Goal: Communication & Community: Answer question/provide support

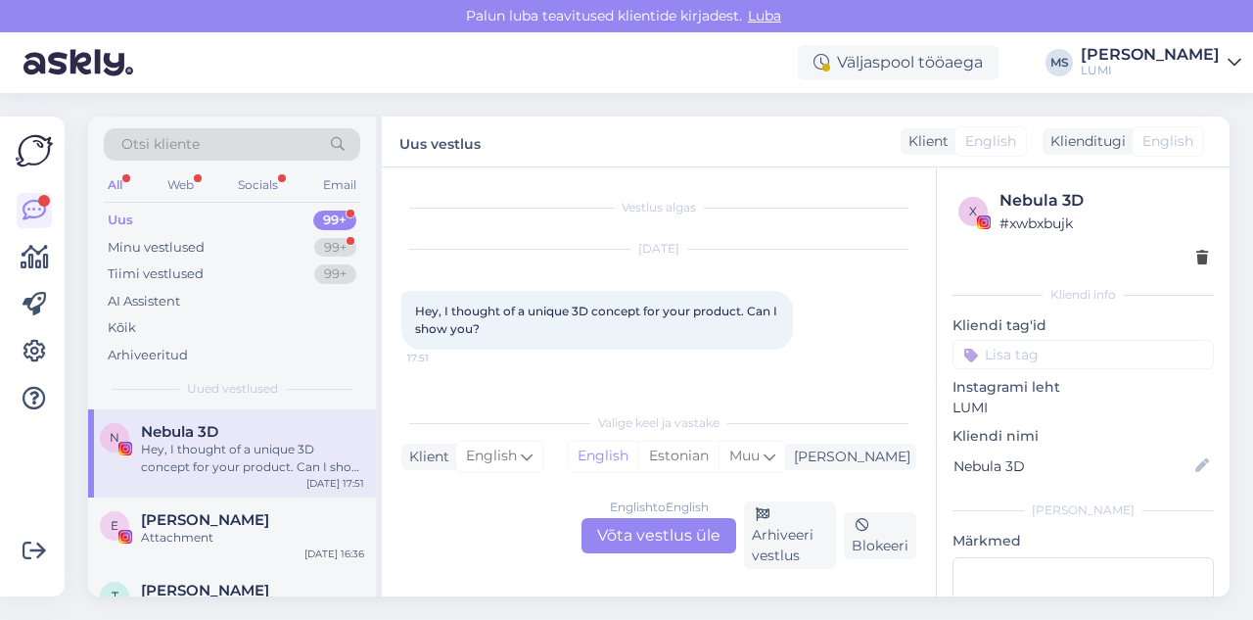
click at [226, 215] on div "Uus 99+" at bounding box center [232, 220] width 257 height 27
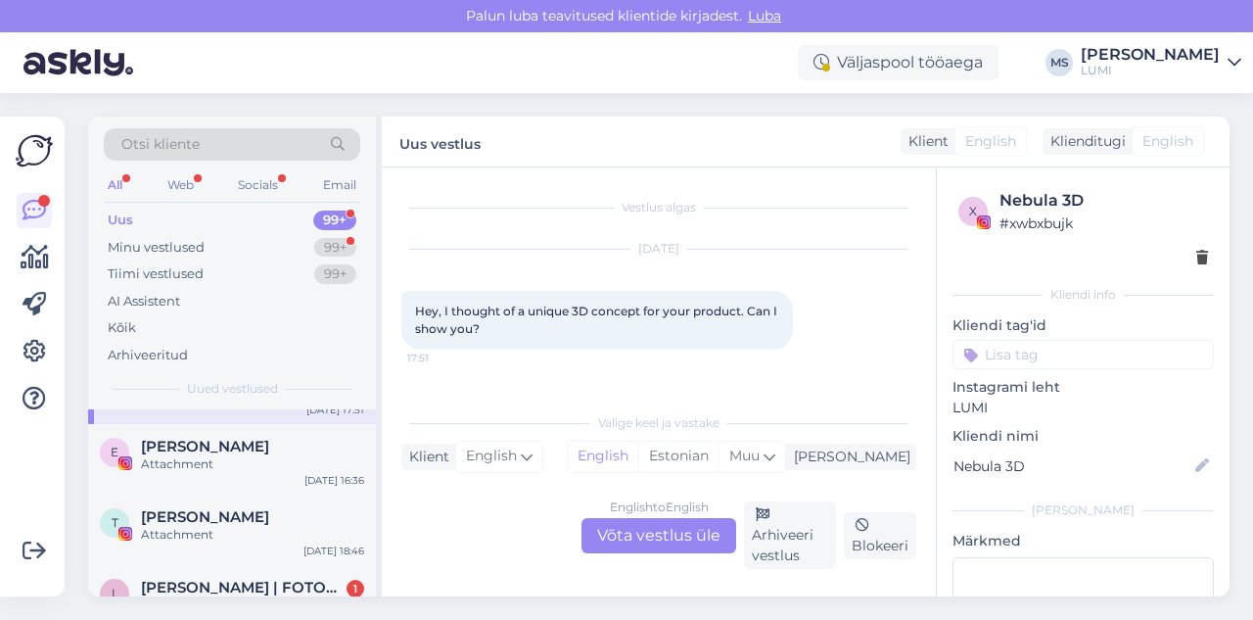
scroll to position [152, 0]
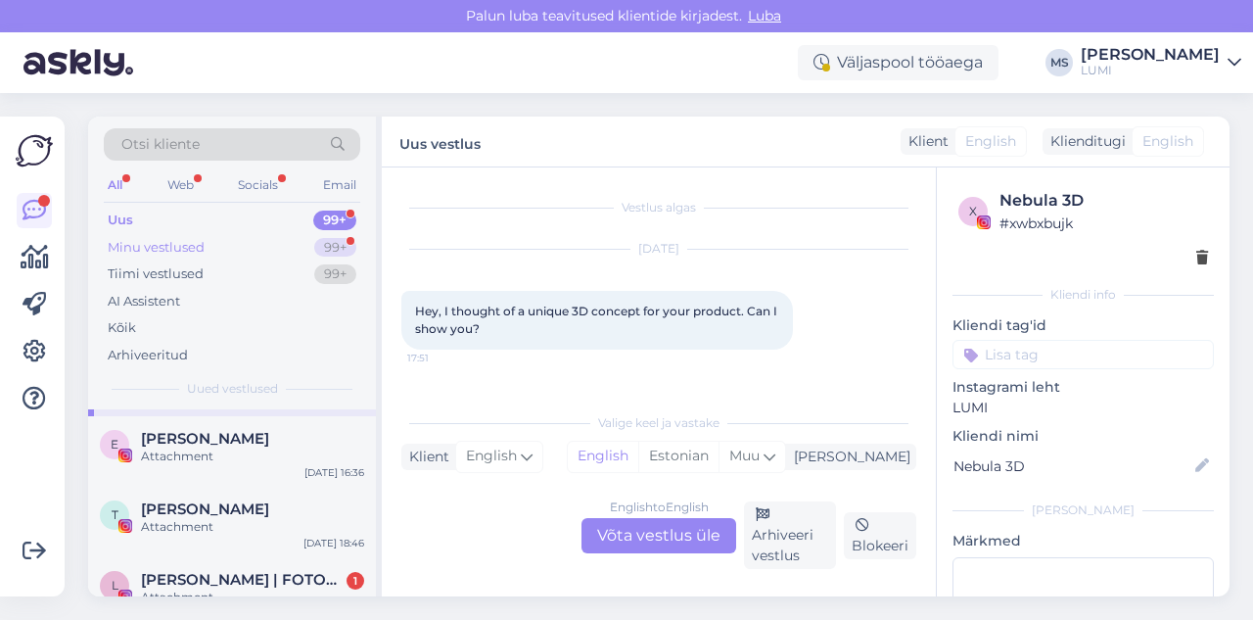
click at [212, 252] on div "Minu vestlused 99+" at bounding box center [232, 247] width 257 height 27
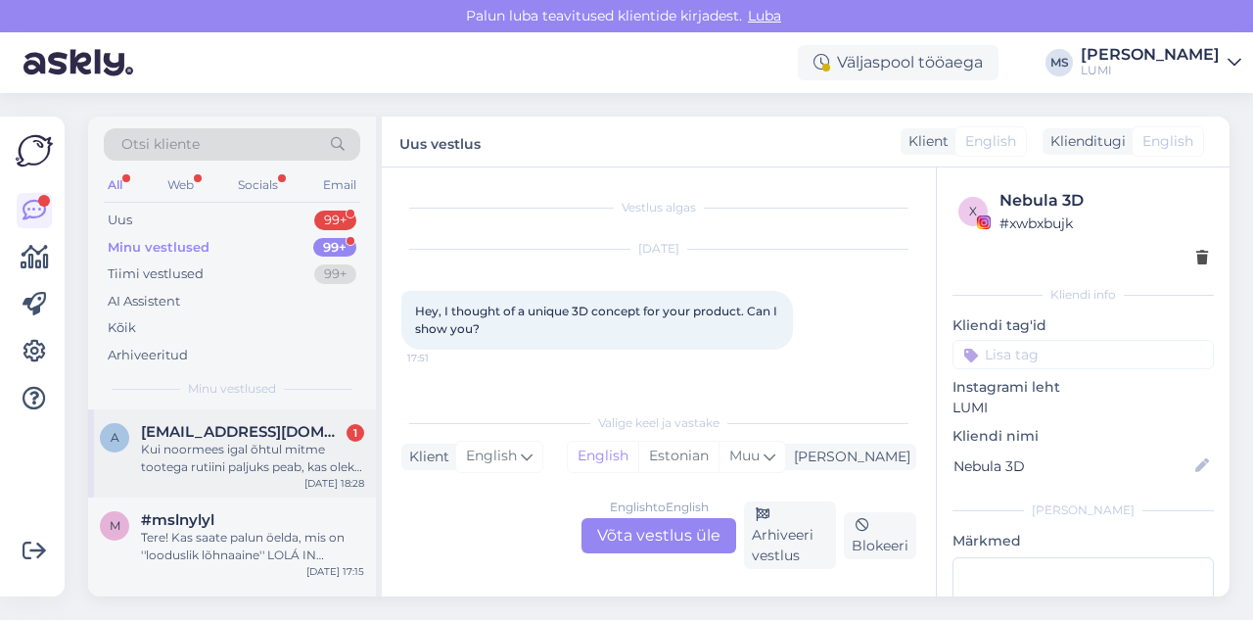
click at [243, 491] on div "a [EMAIL_ADDRESS][DOMAIN_NAME] 1 Kui noormees igal õhtul mitme tootega rutiini …" at bounding box center [232, 453] width 288 height 88
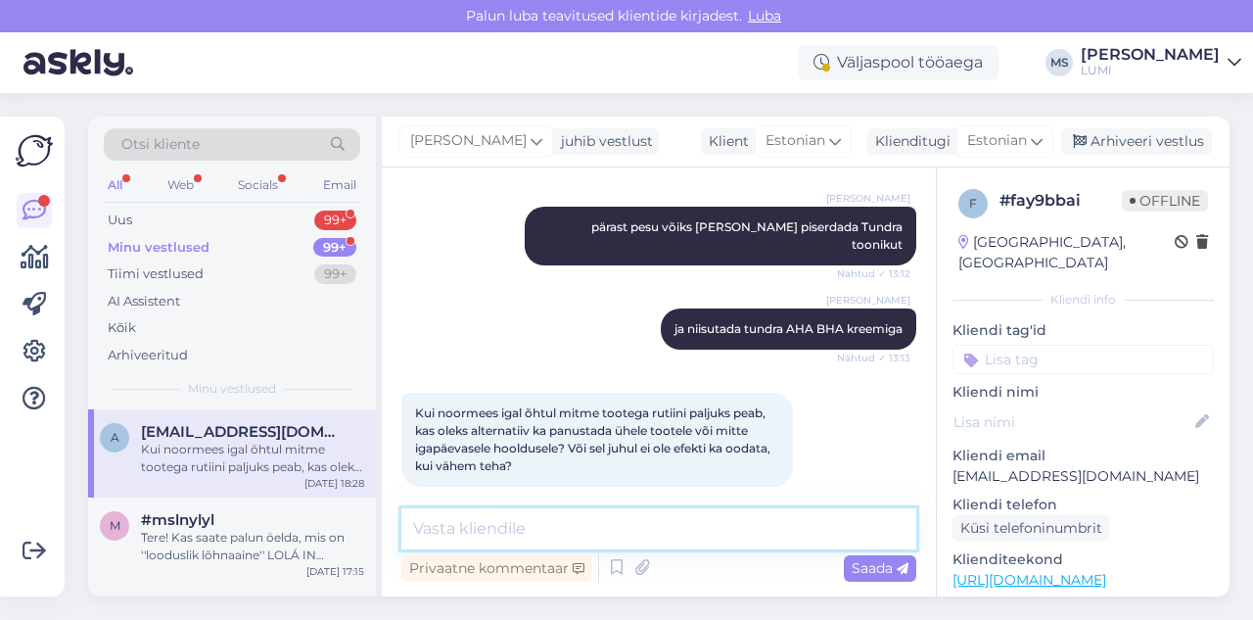
click at [549, 536] on textarea at bounding box center [658, 528] width 515 height 41
click at [739, 542] on textarea at bounding box center [658, 528] width 515 height 41
type textarea "M"
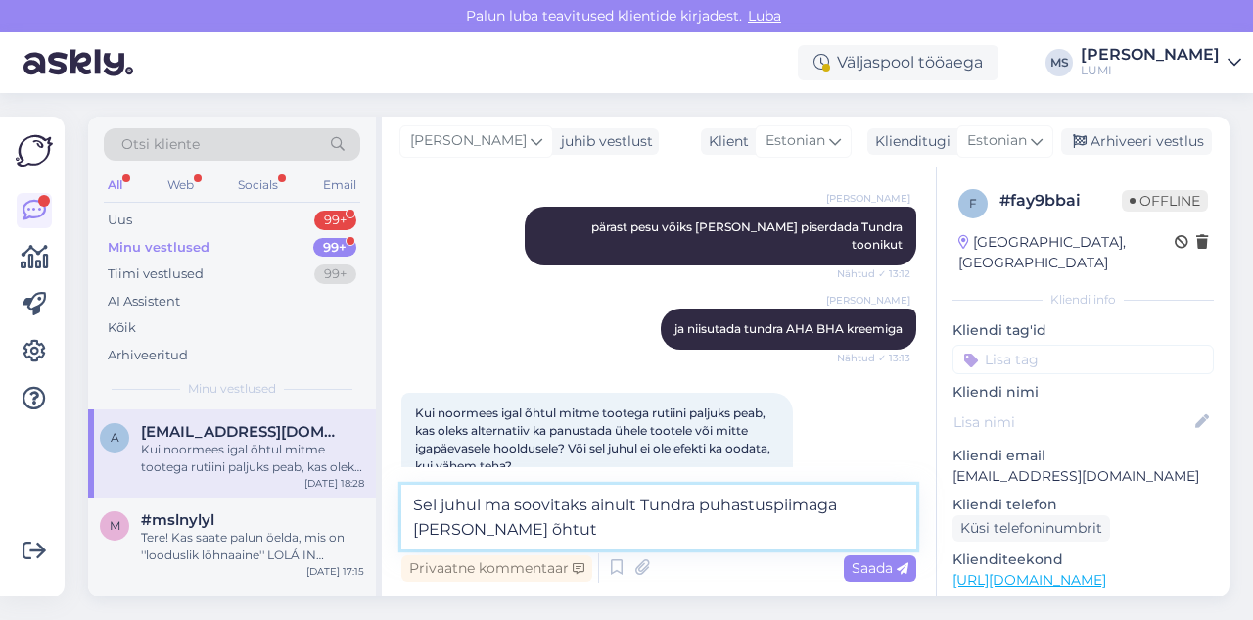
type textarea "Sel juhul ma soovitaks ainult Tundra puhastuspiimaga [PERSON_NAME] õhtuti"
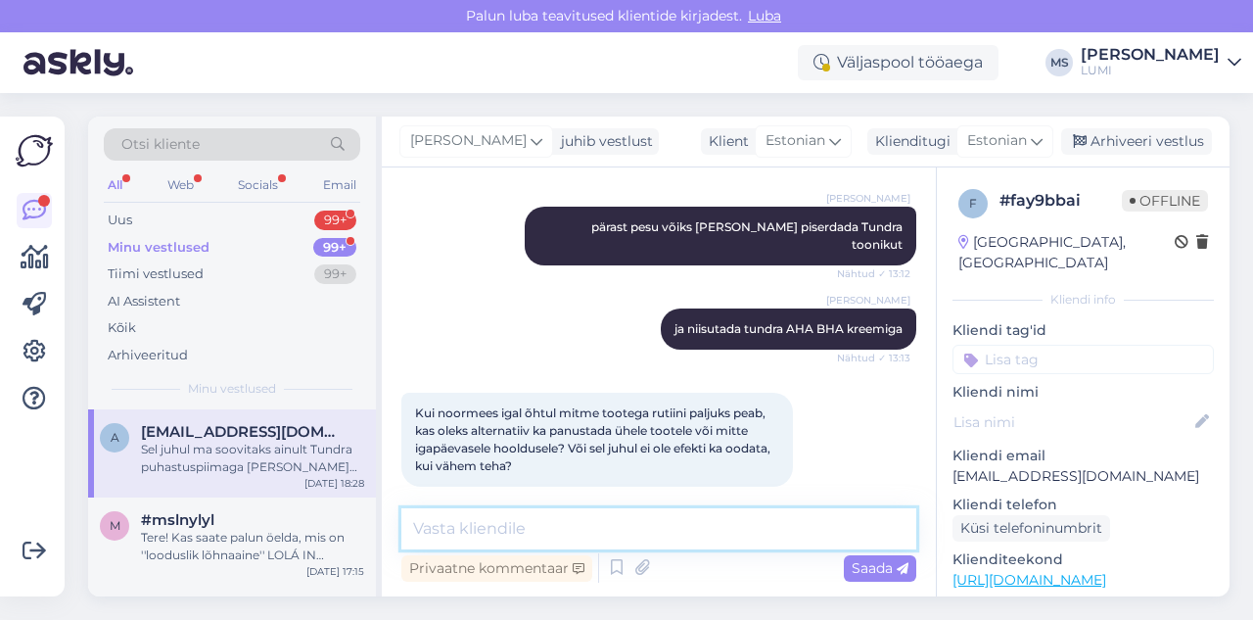
scroll to position [1245, 0]
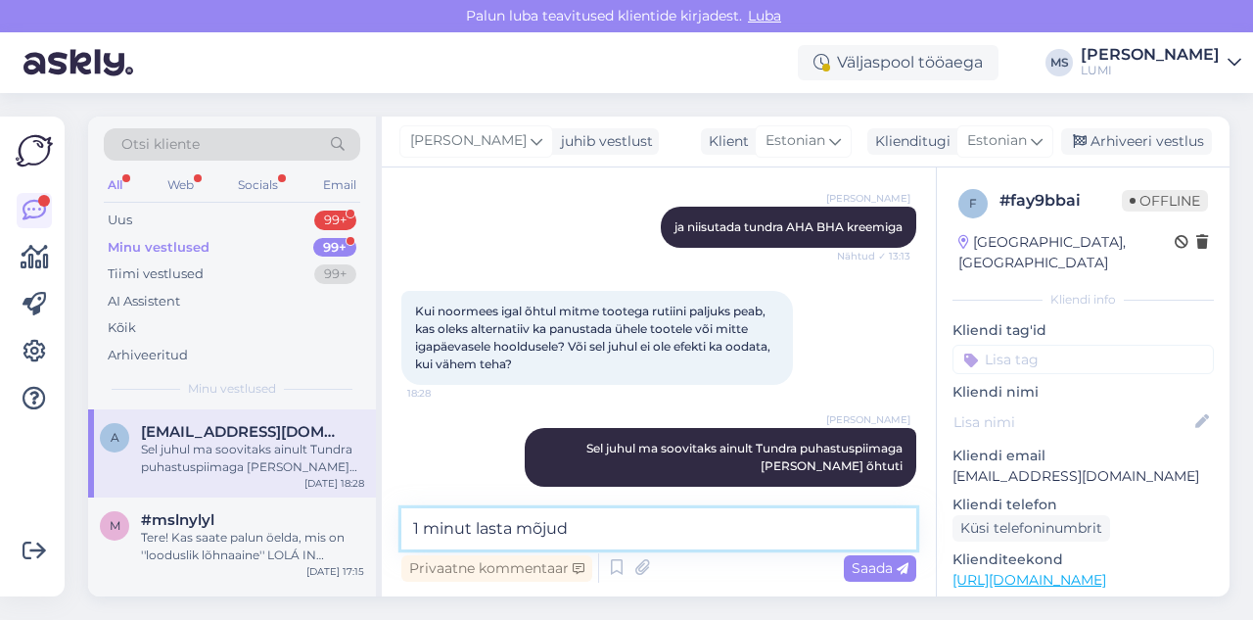
type textarea "1 minut lasta mõjuda"
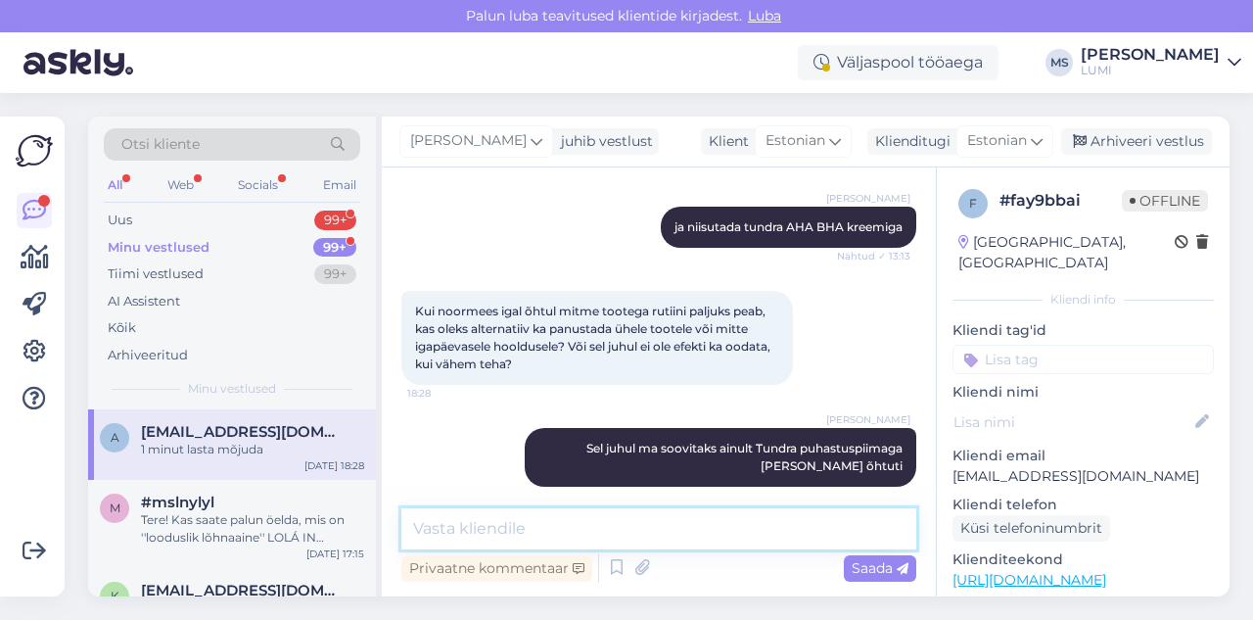
scroll to position [1330, 0]
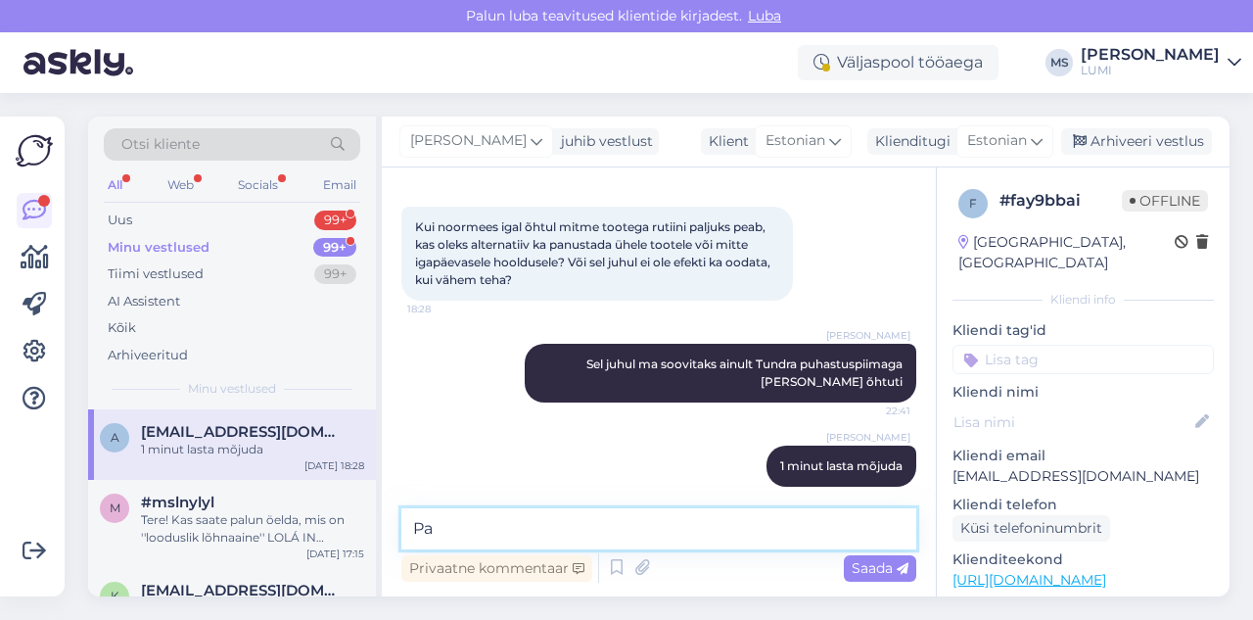
type textarea "P"
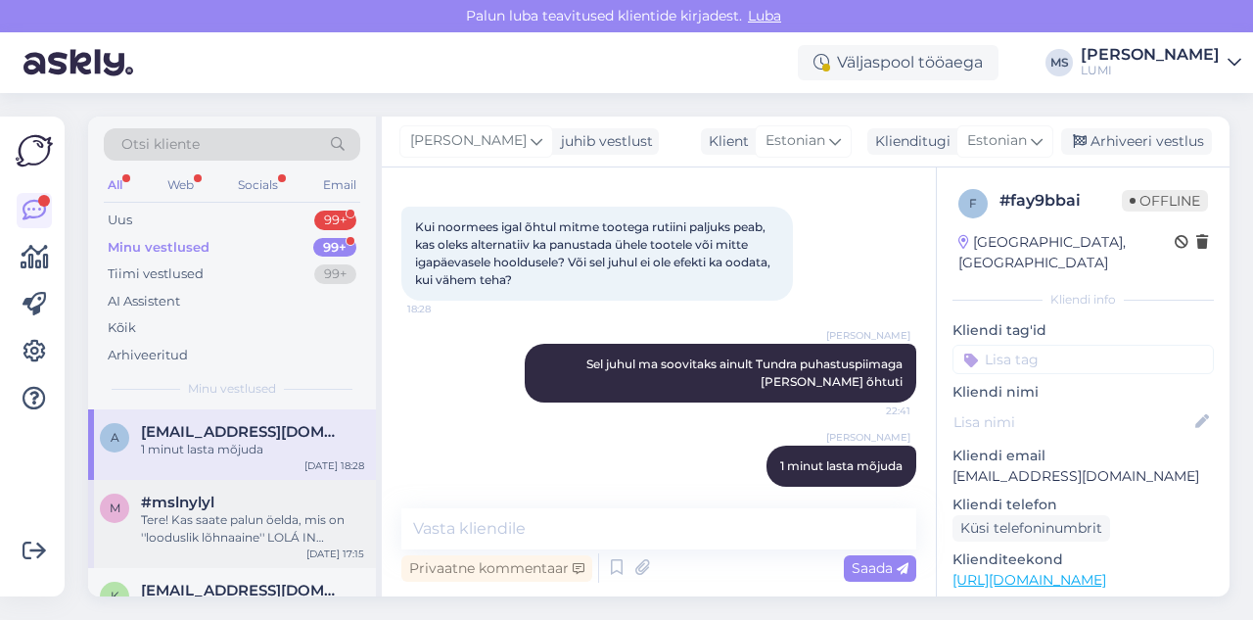
click at [283, 514] on div "Tere! Kas saate palun öelda, mis on ''looduslik lõhnaaine'' LOLÁ IN [GEOGRAPHIC…" at bounding box center [252, 528] width 223 height 35
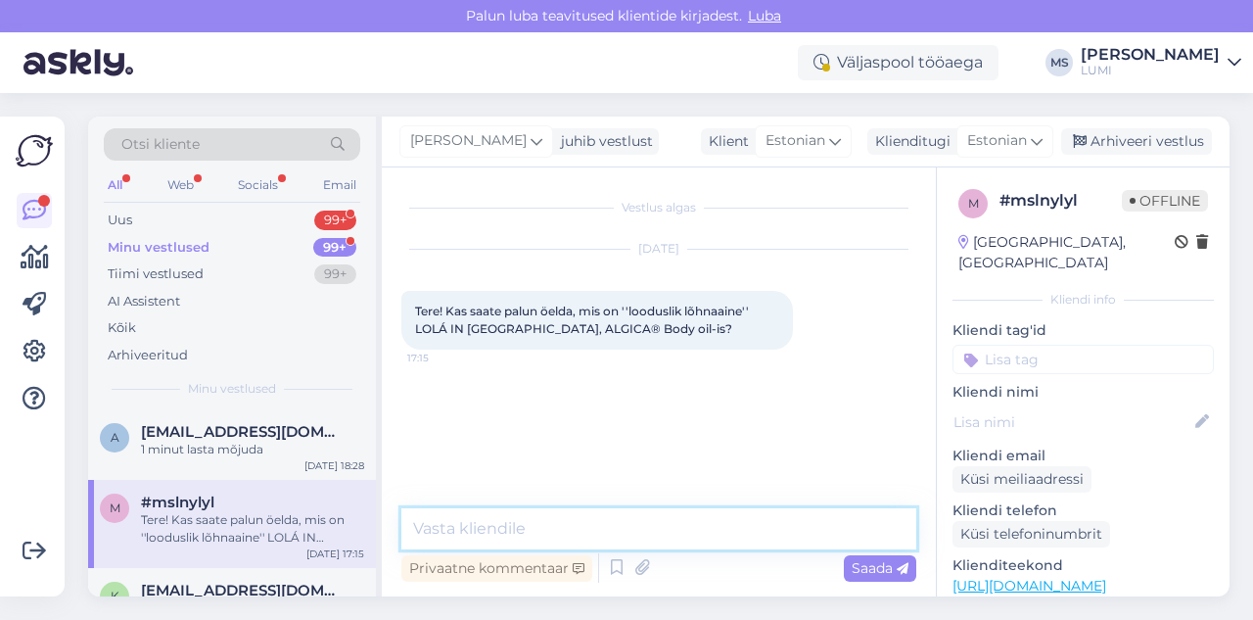
click at [434, 529] on textarea at bounding box center [658, 528] width 515 height 41
paste textarea "See lõhnaõli on rikastatud looduslike eeterlike [PERSON_NAME] ekstraktidega, se…"
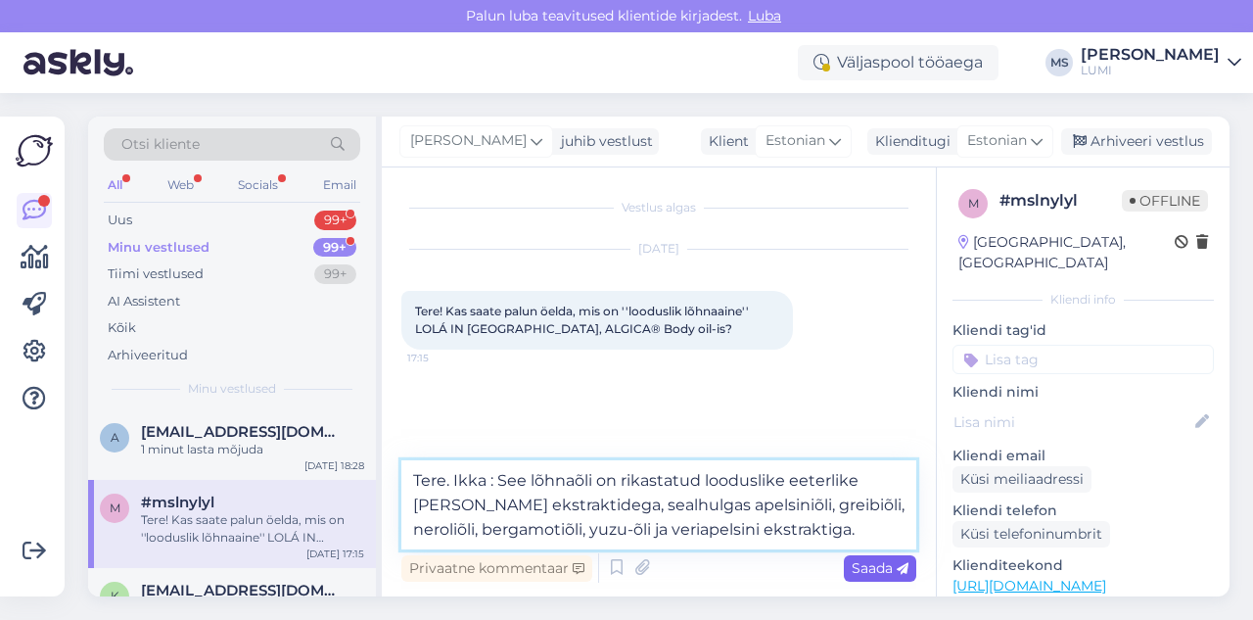
type textarea "Tere. Ikka : See lõhnaõli on rikastatud looduslike eeterlike [PERSON_NAME] ekst…"
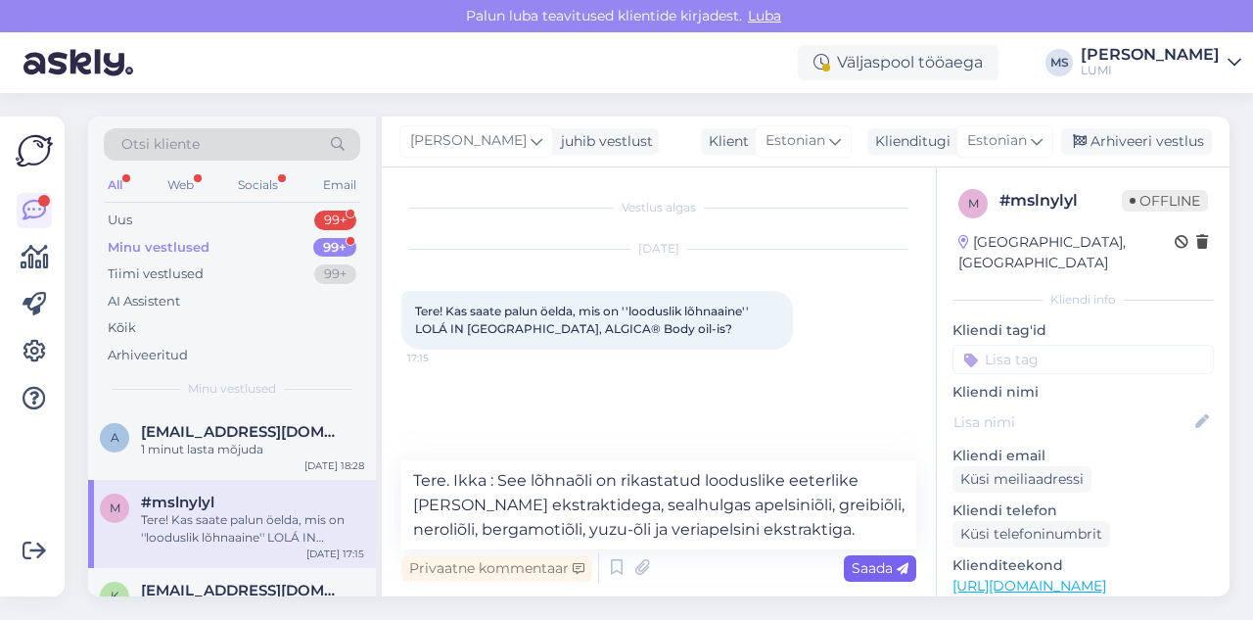
click at [867, 566] on span "Saada" at bounding box center [880, 568] width 57 height 18
